Goal: Task Accomplishment & Management: Manage account settings

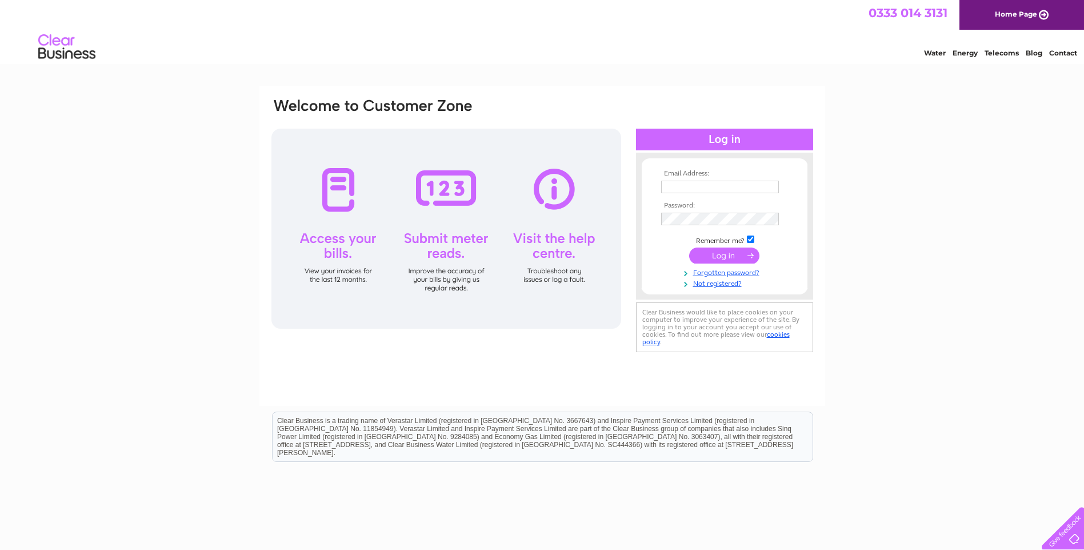
click at [692, 187] on input "text" at bounding box center [720, 187] width 118 height 13
type input "[PERSON_NAME][EMAIL_ADDRESS][PERSON_NAME][DOMAIN_NAME]"
click at [689, 249] on input "submit" at bounding box center [724, 257] width 70 height 16
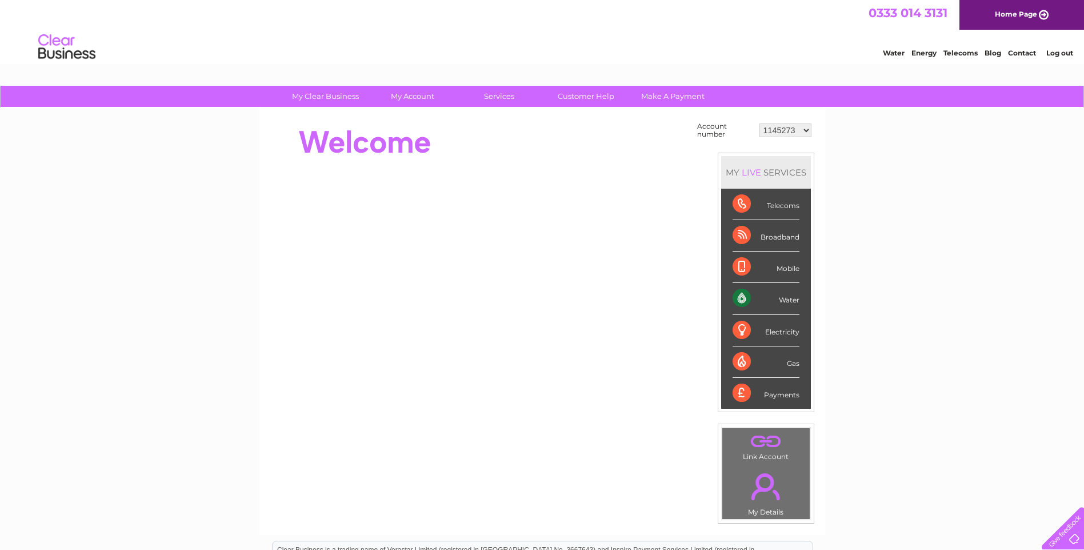
click at [806, 130] on select "1145273 1147757 30289892 30289893" at bounding box center [785, 130] width 52 height 14
select select "30289892"
click at [759, 123] on select "1145273 1147757 30289892 30289893" at bounding box center [785, 130] width 52 height 14
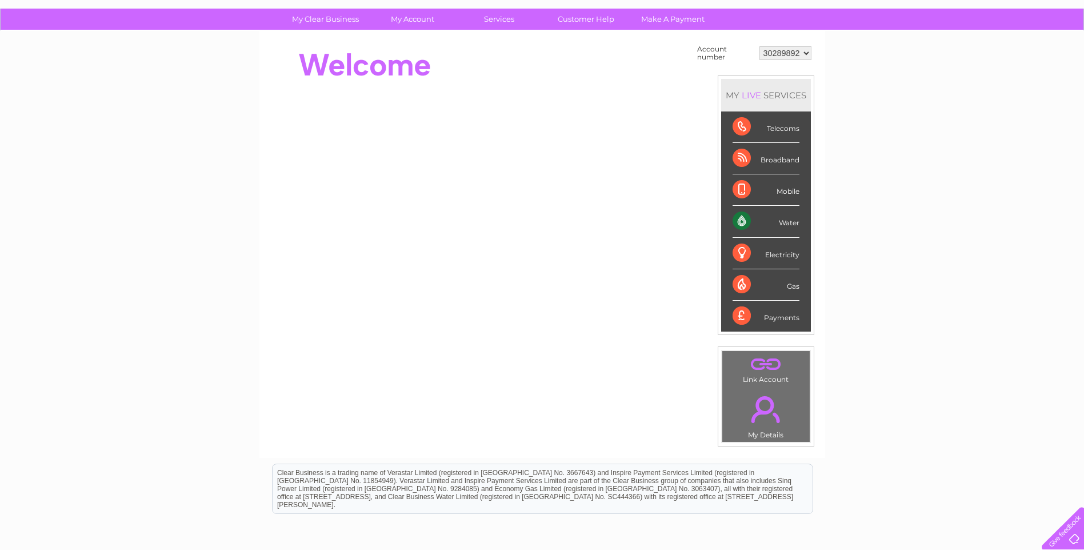
scroll to position [57, 0]
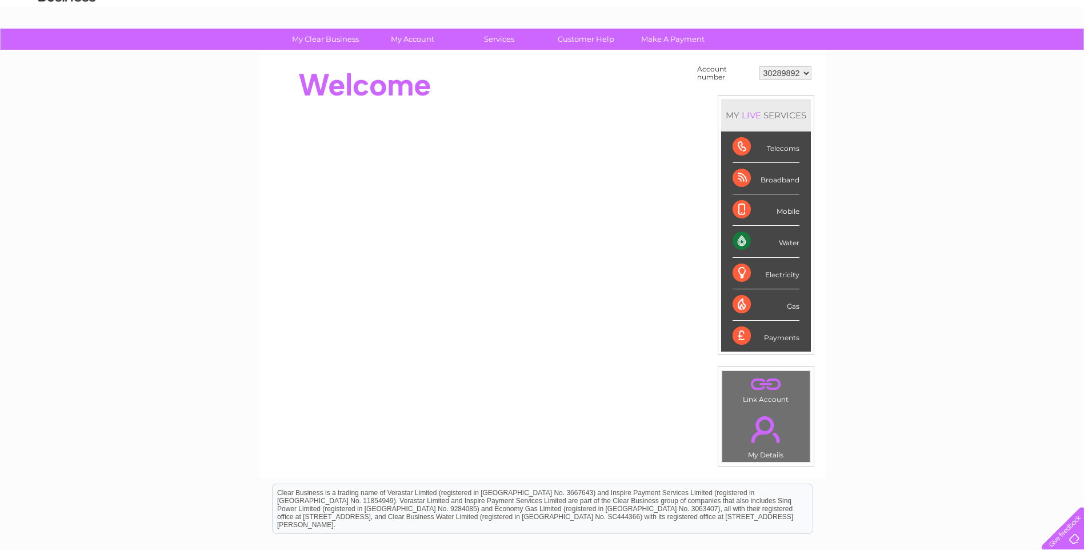
click at [785, 241] on div "Water" at bounding box center [766, 241] width 67 height 31
click at [745, 241] on div "Water" at bounding box center [766, 241] width 67 height 31
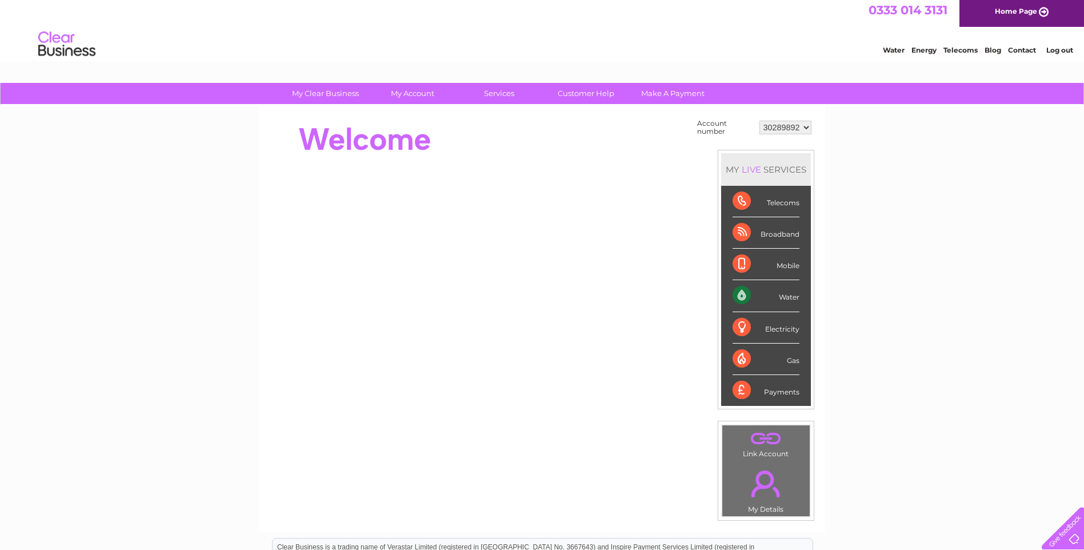
scroll to position [0, 0]
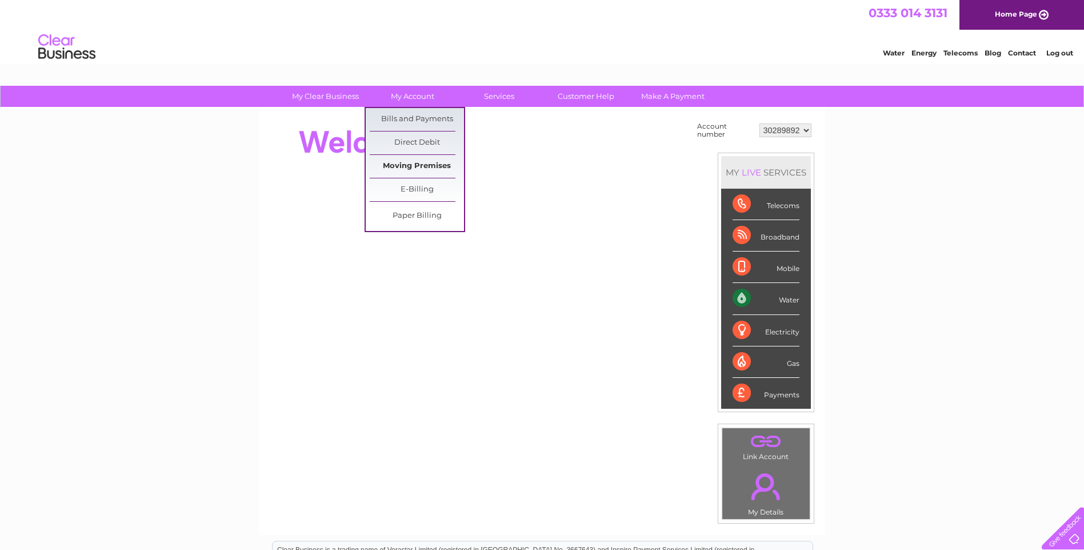
click at [418, 166] on link "Moving Premises" at bounding box center [417, 166] width 94 height 23
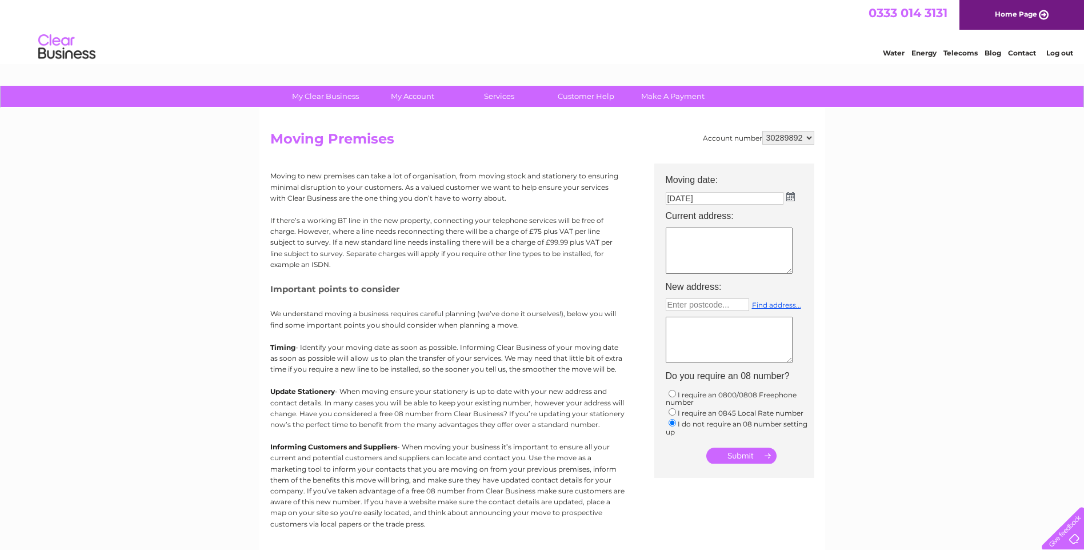
click at [724, 338] on textarea at bounding box center [729, 340] width 127 height 46
click at [793, 199] on img at bounding box center [790, 196] width 9 height 9
click at [675, 245] on table "Su Mo Tu We Th Fr Sa 1 2 3 4 5 6 7 8 9 10 11 12 13 14 15 16 17 18 19 20 21 22 2…" at bounding box center [729, 262] width 125 height 79
click at [678, 245] on table "Su Mo Tu We Th Fr Sa 1 2 3 4 5 6 7 8 9 10 11 12 13 14 15 16 17 18 19 20 21 22 2…" at bounding box center [729, 262] width 125 height 79
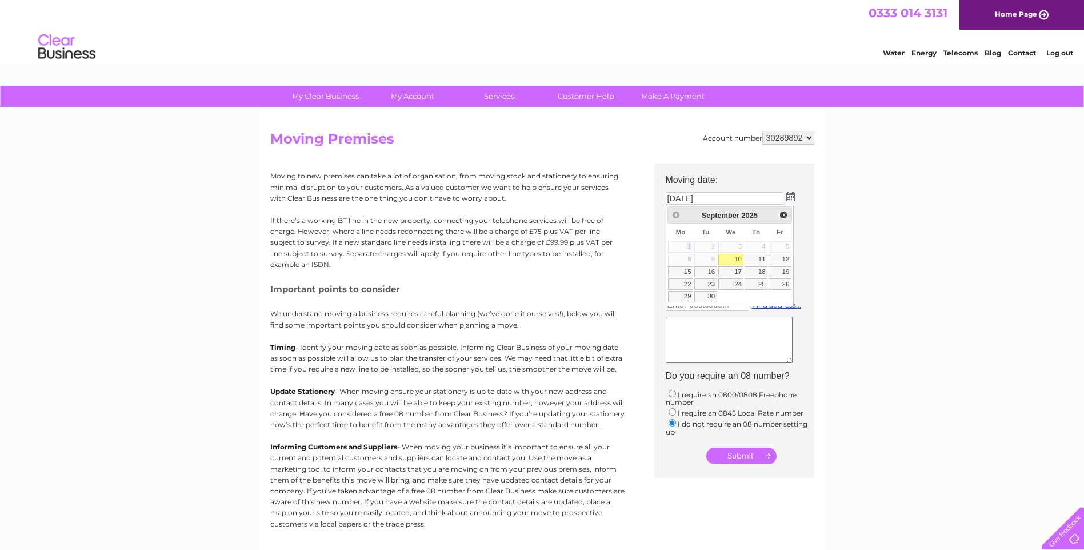
click at [680, 245] on table "Su Mo Tu We Th Fr Sa 1 2 3 4 5 6 7 8 9 10 11 12 13 14 15 16 17 18 19 20 21 22 2…" at bounding box center [729, 262] width 125 height 79
click at [681, 245] on table "Su Mo Tu We Th Fr Sa 1 2 3 4 5 6 7 8 9 10 11 12 13 14 15 16 17 18 19 20 21 22 2…" at bounding box center [729, 262] width 125 height 79
click at [682, 245] on table "Su Mo Tu We Th Fr Sa 1 2 3 4 5 6 7 8 9 10 11 12 13 14 15 16 17 18 19 20 21 22 2…" at bounding box center [729, 262] width 125 height 79
click at [878, 249] on div "My Clear Business Login Details My Details My Preferences Link Account My Accou…" at bounding box center [542, 421] width 1084 height 670
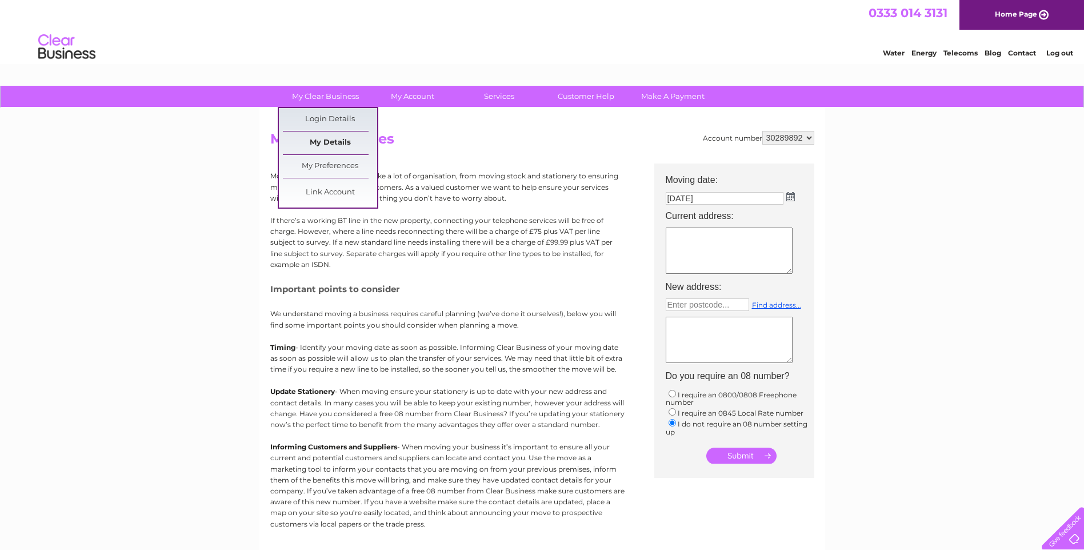
click at [329, 143] on link "My Details" at bounding box center [330, 142] width 94 height 23
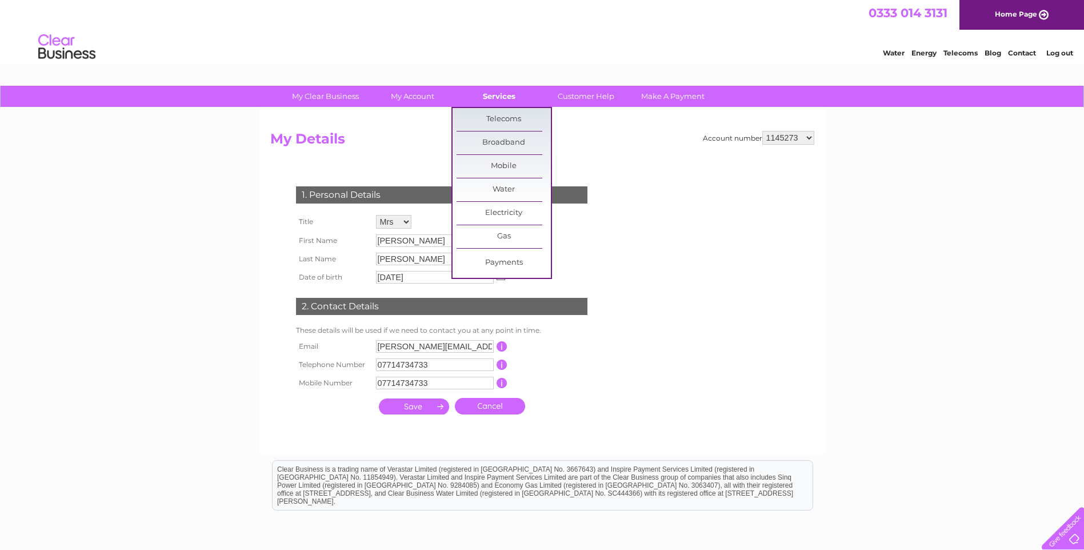
click at [494, 99] on link "Services" at bounding box center [499, 96] width 94 height 21
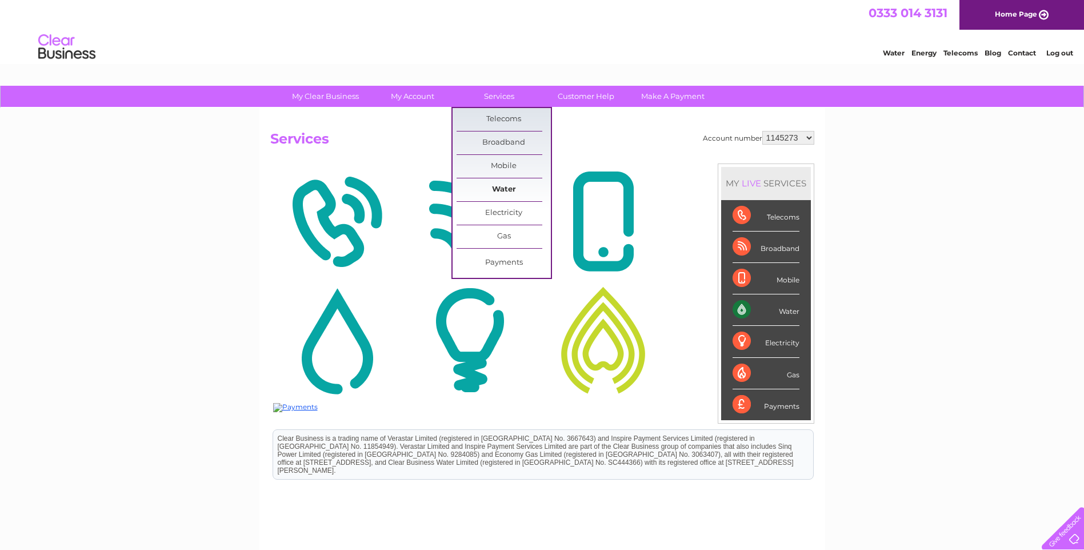
click at [488, 186] on div "My Clear Business Login Details My Details My Preferences Link Account My Accou…" at bounding box center [542, 358] width 1084 height 545
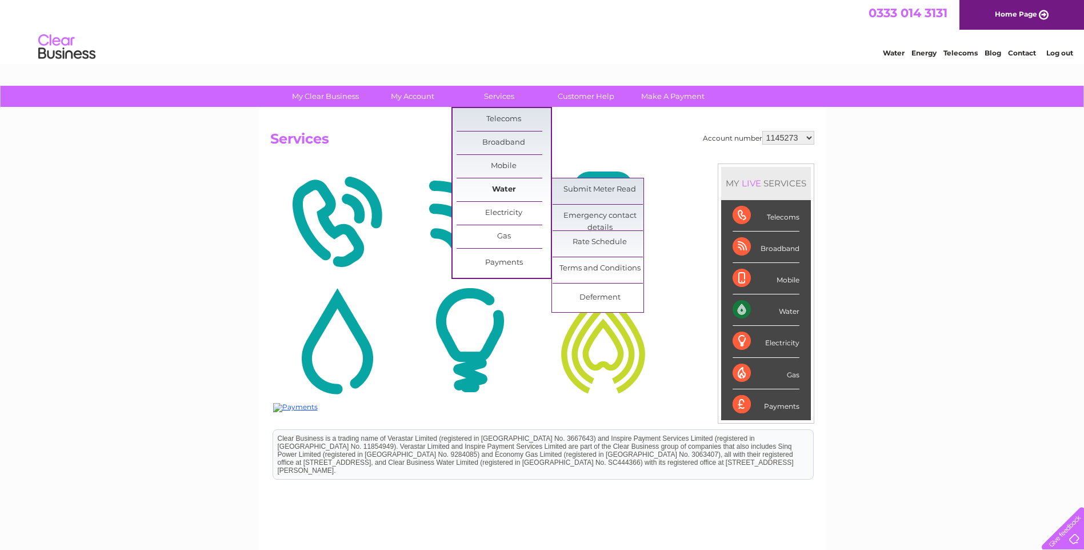
click at [503, 193] on link "Water" at bounding box center [504, 189] width 94 height 23
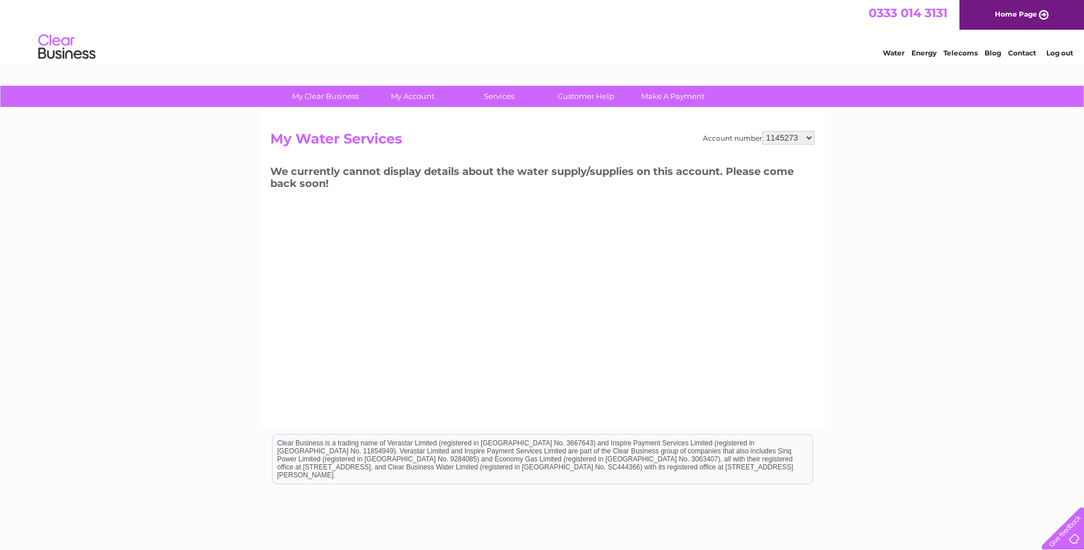
click at [807, 141] on select "1145273 1147757 30289892 30289893" at bounding box center [788, 138] width 52 height 14
select select "30289892"
click at [762, 131] on select "1145273 1147757 30289892 30289893" at bounding box center [788, 138] width 52 height 14
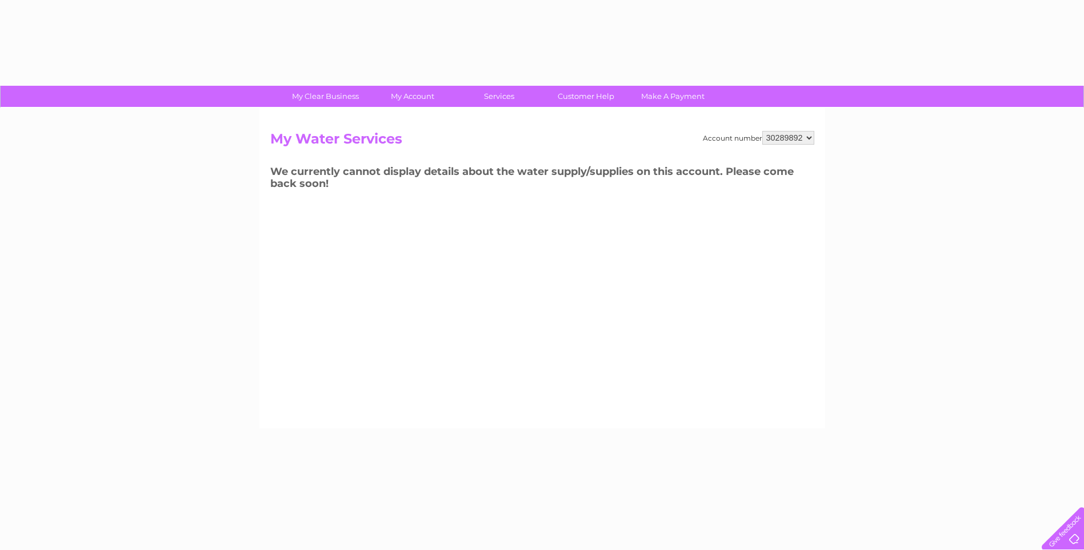
select select "30289892"
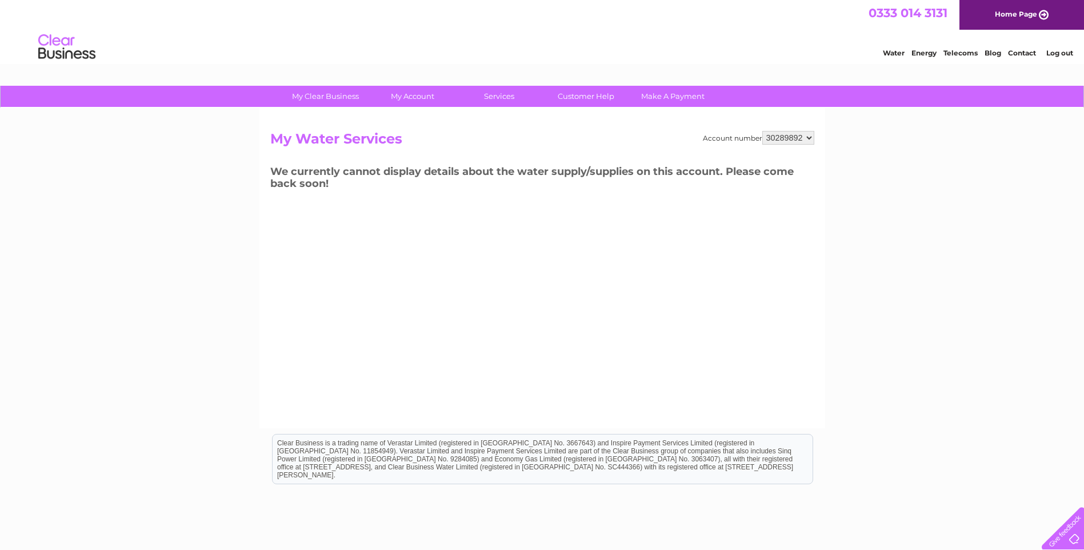
drag, startPoint x: 605, startPoint y: 195, endPoint x: 645, endPoint y: 189, distance: 39.9
click at [609, 194] on div "Account number 1145273 1147757 30289892 30289893 My Water Services We currently…" at bounding box center [542, 268] width 566 height 320
click at [809, 141] on select "1145273 1147757 30289892 30289893" at bounding box center [788, 138] width 52 height 14
click at [762, 131] on select "1145273 1147757 30289892 30289893" at bounding box center [788, 138] width 52 height 14
click at [897, 244] on div "My Clear Business Login Details My Details My Preferences Link Account My Accou…" at bounding box center [542, 355] width 1084 height 538
